Goal: Information Seeking & Learning: Learn about a topic

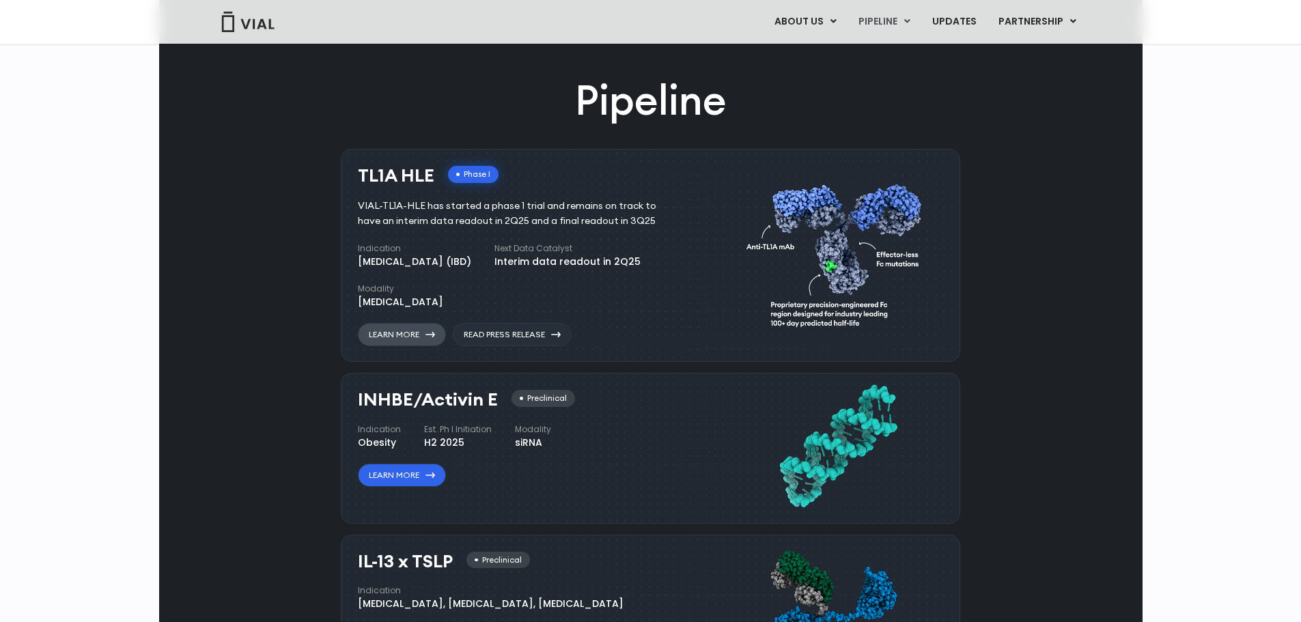
click at [434, 346] on link "Learn More" at bounding box center [402, 334] width 88 height 23
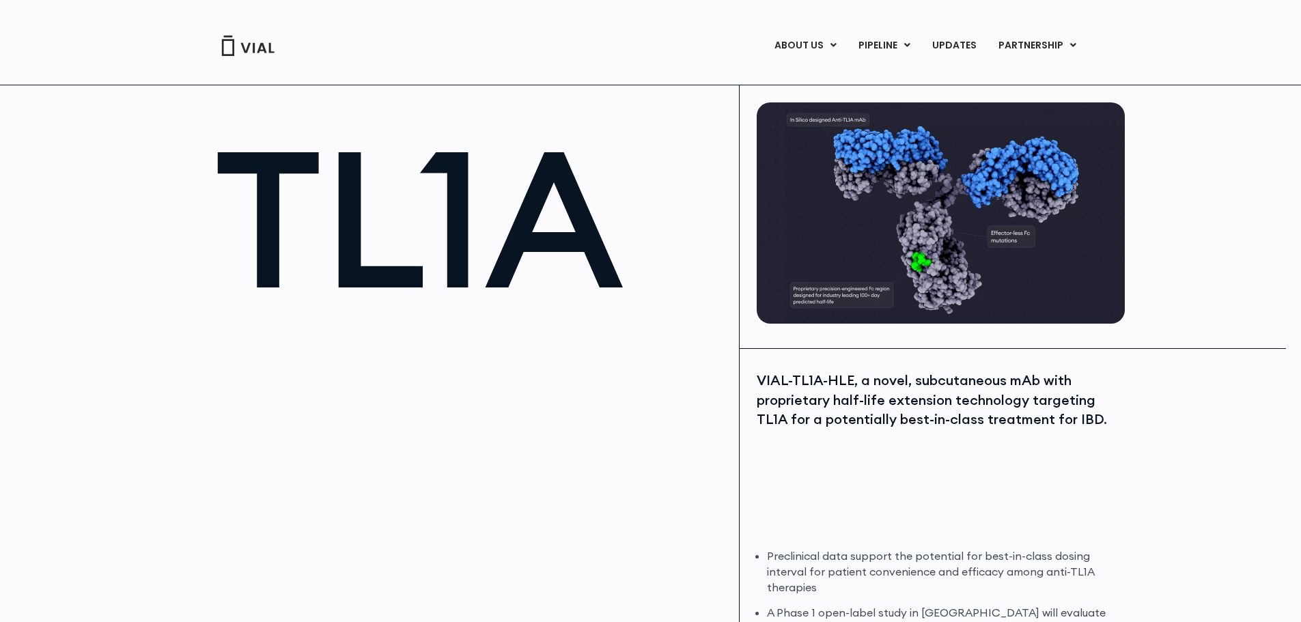
drag, startPoint x: 721, startPoint y: 413, endPoint x: 711, endPoint y: 397, distance: 18.7
click at [998, 178] on img at bounding box center [941, 212] width 368 height 221
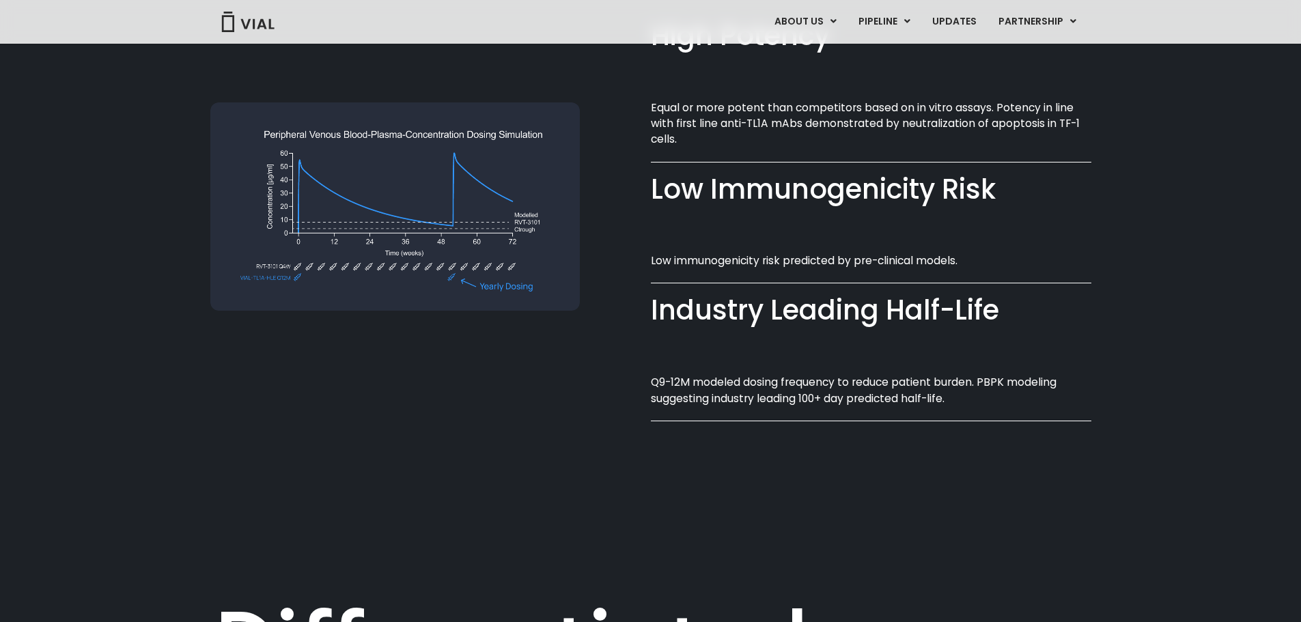
scroll to position [1136, 0]
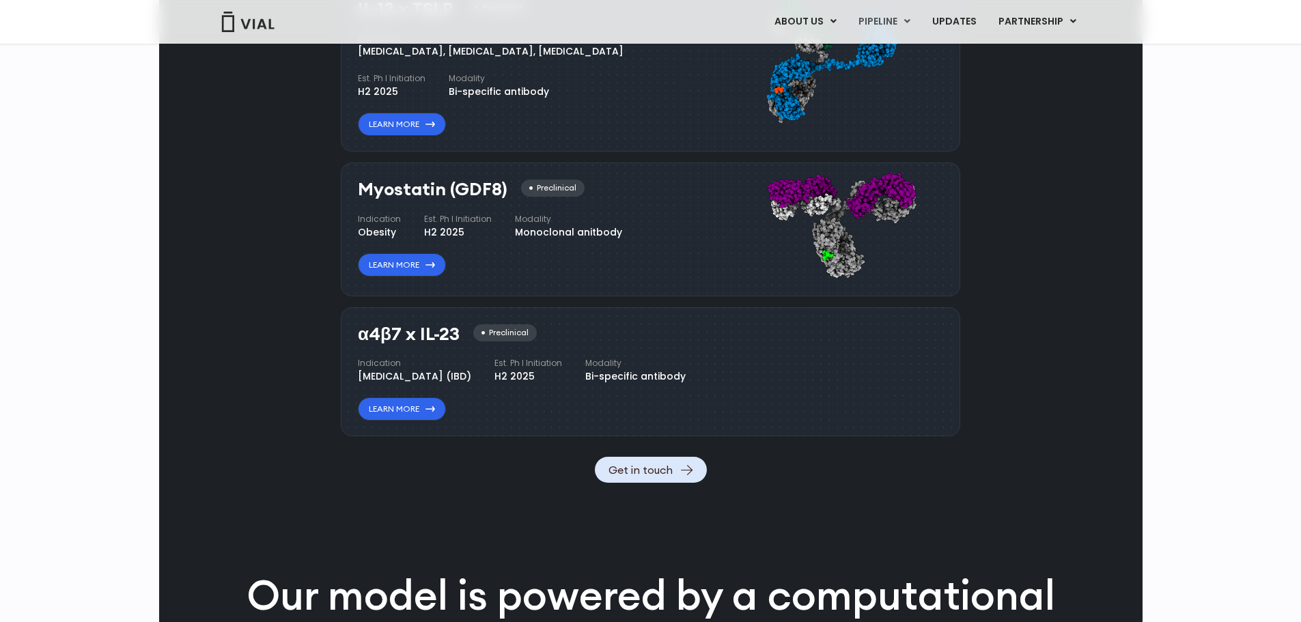
scroll to position [1367, 0]
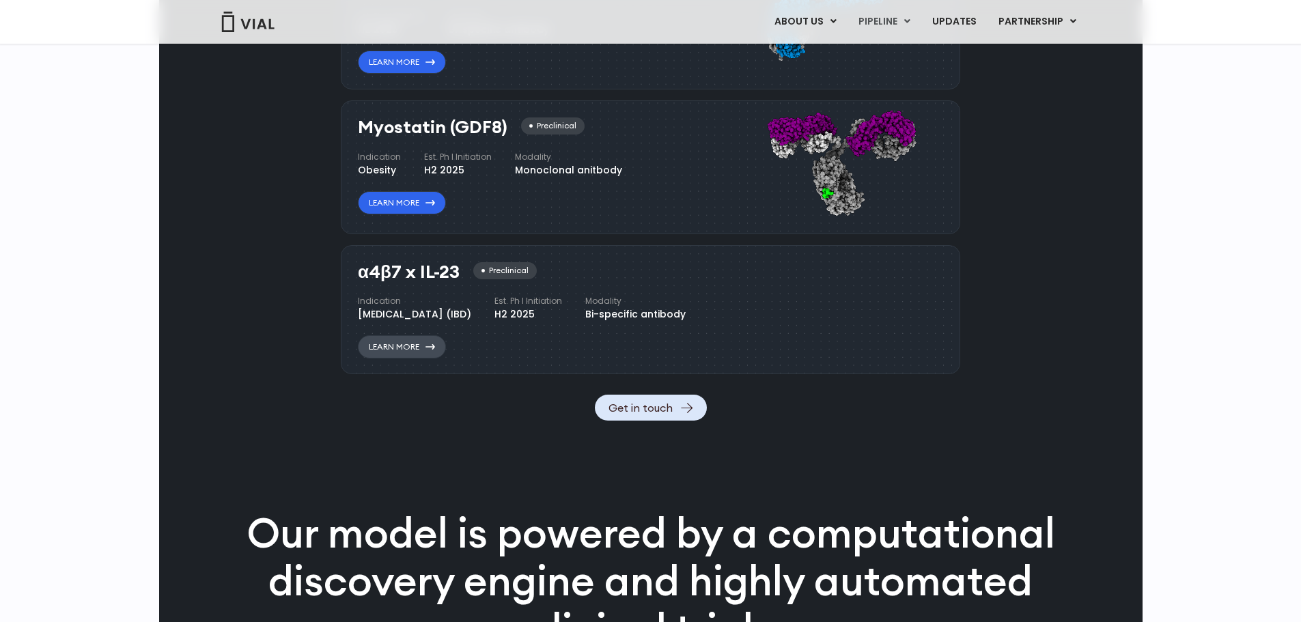
click at [401, 358] on link "Learn More" at bounding box center [402, 346] width 88 height 23
